Goal: Check status

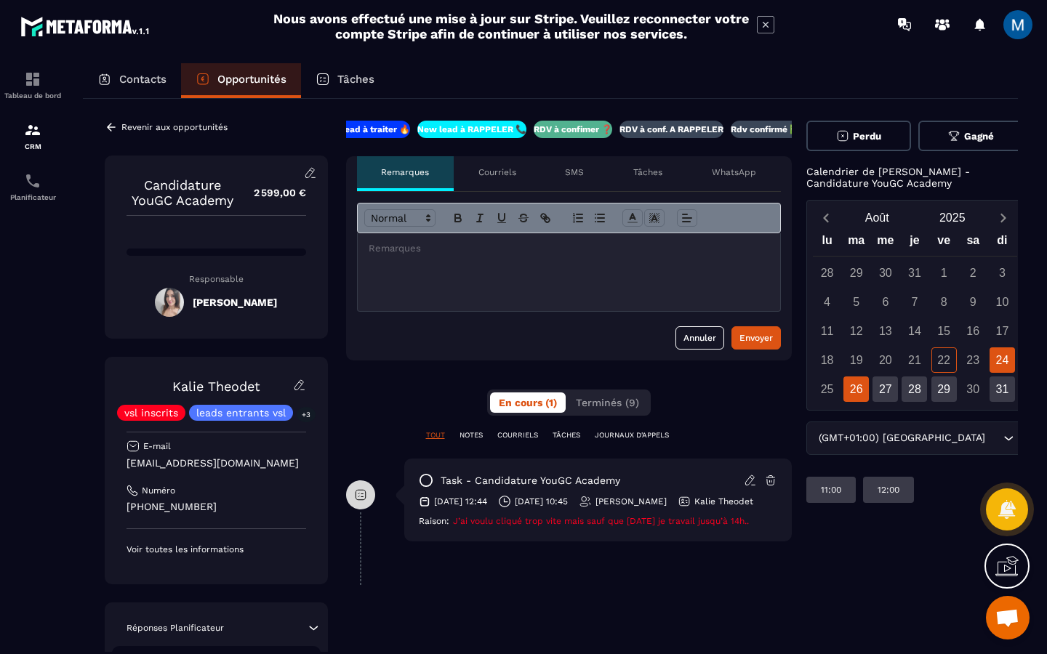
click at [856, 387] on div "26" at bounding box center [855, 389] width 25 height 25
click at [874, 389] on div "27" at bounding box center [884, 389] width 25 height 25
click at [901, 390] on div "28" at bounding box center [913, 389] width 25 height 25
click at [931, 393] on div "29" at bounding box center [943, 389] width 25 height 25
click at [989, 388] on div "31" at bounding box center [1001, 389] width 25 height 25
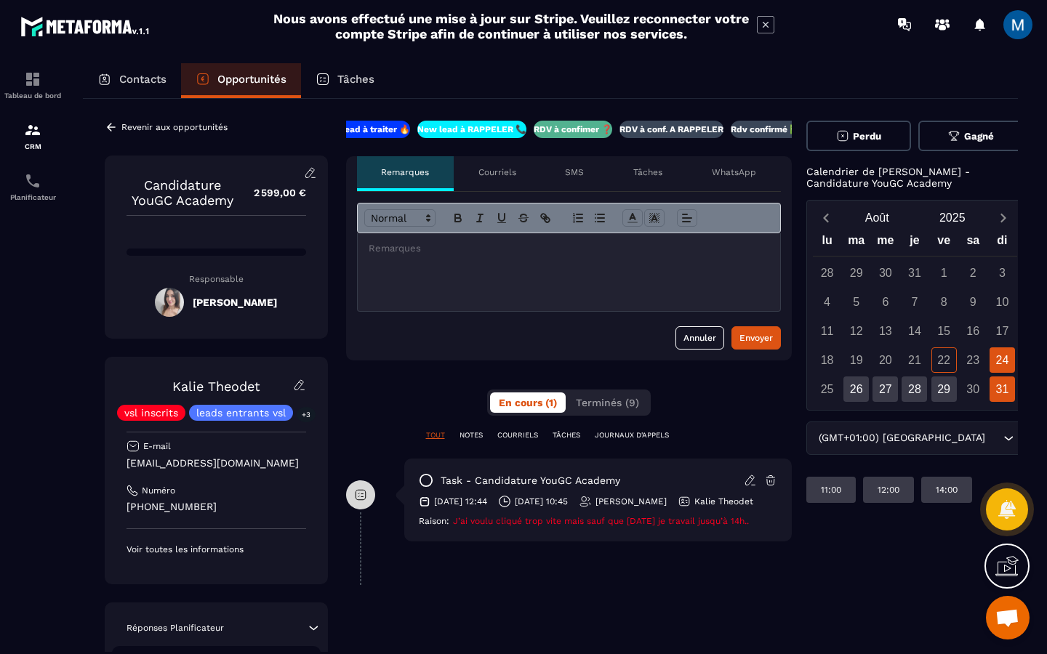
click at [989, 353] on div "24" at bounding box center [1001, 359] width 25 height 25
click at [843, 387] on div "26" at bounding box center [855, 389] width 25 height 25
click at [989, 366] on div "24" at bounding box center [1001, 359] width 25 height 25
click at [858, 387] on div "26" at bounding box center [855, 389] width 25 height 25
click at [872, 390] on div "27" at bounding box center [884, 389] width 25 height 25
